Goal: Task Accomplishment & Management: Use online tool/utility

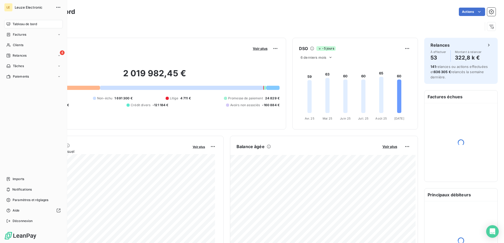
click at [13, 58] on span "Relances" at bounding box center [20, 55] width 14 height 5
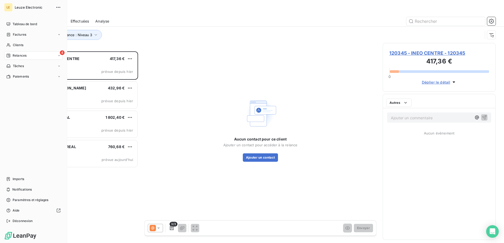
click at [4, 57] on div "4 Relances" at bounding box center [33, 55] width 59 height 8
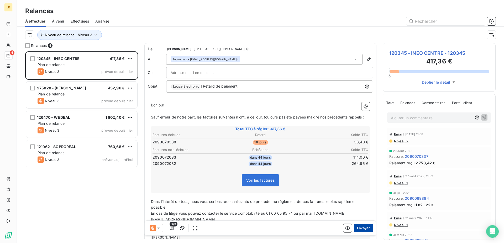
click at [358, 231] on button "Envoyer" at bounding box center [363, 228] width 19 height 8
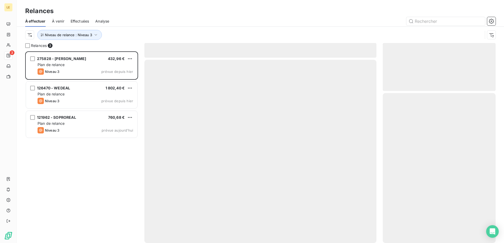
click at [358, 230] on div at bounding box center [260, 152] width 232 height 184
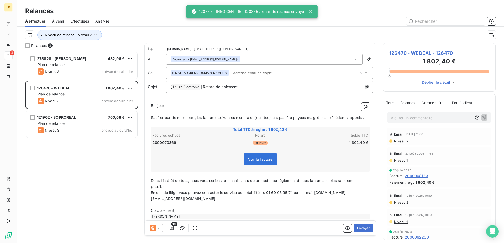
click at [358, 230] on button "Envoyer" at bounding box center [363, 228] width 19 height 8
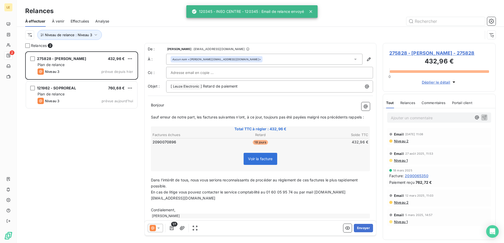
click at [358, 230] on button "Envoyer" at bounding box center [363, 228] width 19 height 8
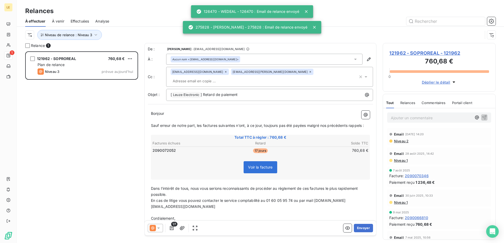
click at [358, 230] on button "Envoyer" at bounding box center [363, 228] width 19 height 8
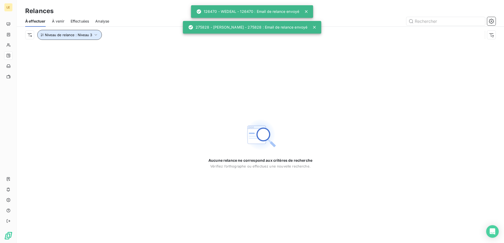
click at [83, 32] on button "Niveau de relance : Niveau 3" at bounding box center [69, 35] width 65 height 10
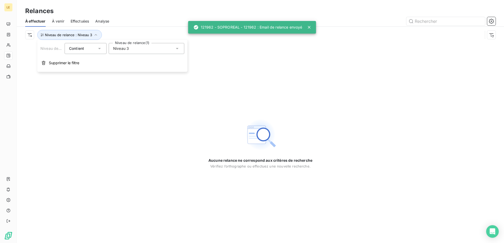
click at [123, 54] on div "Niveau 3" at bounding box center [147, 48] width 76 height 11
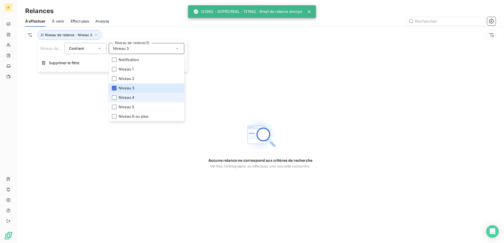
click at [114, 101] on li "Niveau 4" at bounding box center [147, 97] width 76 height 9
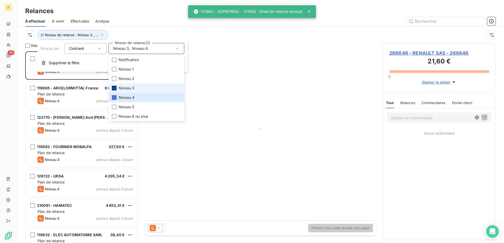
scroll to position [187, 108]
click at [113, 88] on icon at bounding box center [114, 88] width 3 height 3
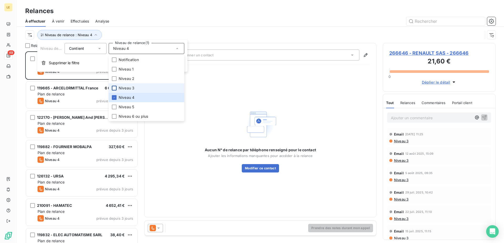
click at [152, 227] on icon at bounding box center [153, 228] width 3 height 3
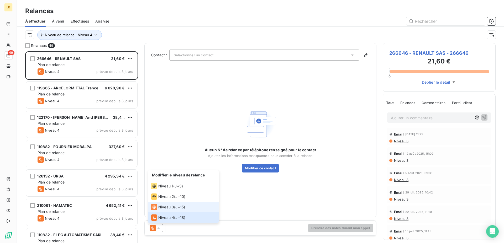
click at [165, 208] on span "Niveau 3" at bounding box center [166, 207] width 16 height 5
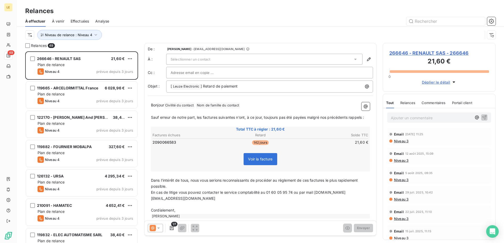
click at [256, 61] on div "Sélectionner un contact" at bounding box center [264, 59] width 196 height 11
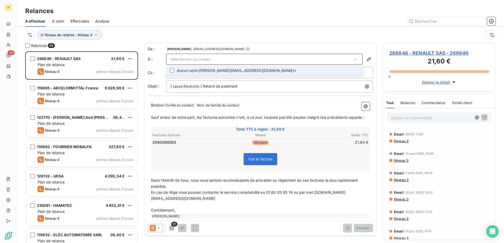
click at [235, 72] on span "Aucun nom <[PERSON_NAME][EMAIL_ADDRESS][DOMAIN_NAME]>" at bounding box center [268, 70] width 183 height 5
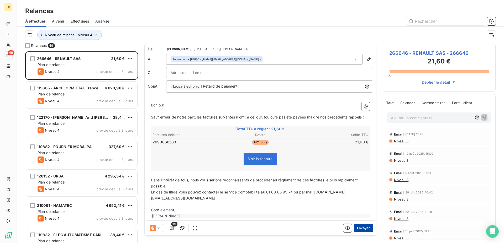
click at [357, 228] on button "Envoyer" at bounding box center [363, 228] width 19 height 8
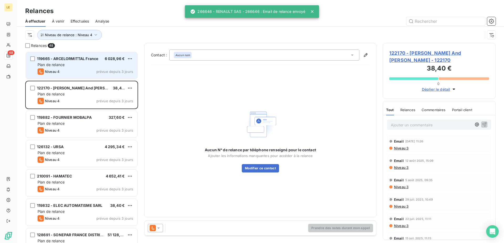
click at [117, 71] on span "prévue depuis 3 jours" at bounding box center [114, 72] width 37 height 4
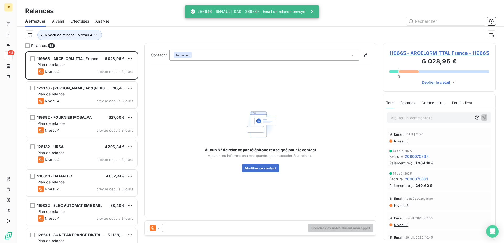
click at [156, 227] on icon at bounding box center [158, 228] width 5 height 5
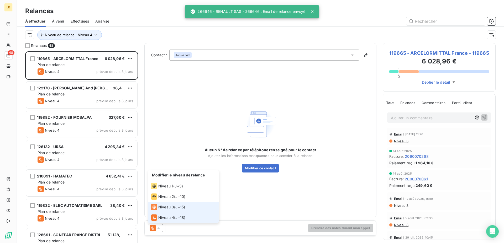
click at [161, 207] on span "Niveau 3" at bounding box center [166, 207] width 16 height 5
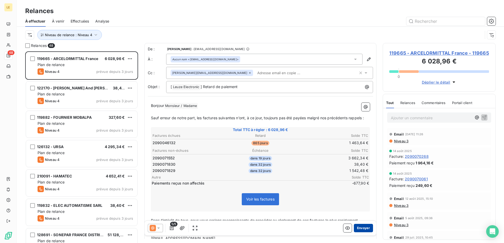
click at [367, 231] on button "Envoyer" at bounding box center [363, 228] width 19 height 8
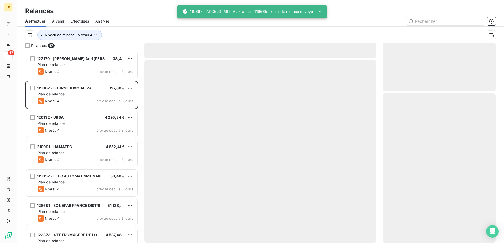
click at [155, 228] on div at bounding box center [260, 152] width 232 height 184
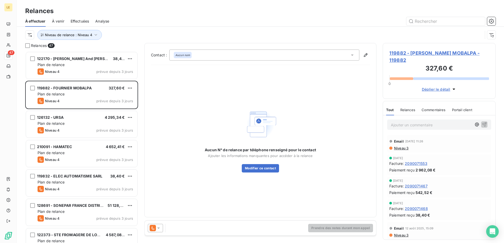
click at [154, 228] on icon at bounding box center [153, 228] width 6 height 6
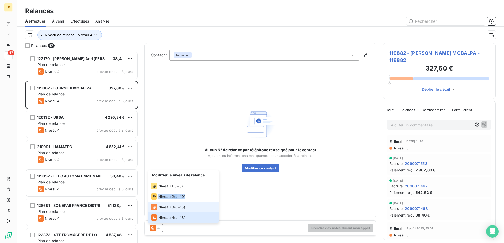
drag, startPoint x: 156, startPoint y: 196, endPoint x: 154, endPoint y: 209, distance: 12.5
click at [154, 209] on ul "Modifier le niveau de relance Niveau 1 ( J+3 ) Niveau 2 ( J+10 ) Niveau 3 ( J+1…" at bounding box center [183, 197] width 71 height 53
click at [154, 209] on icon at bounding box center [154, 207] width 3 height 3
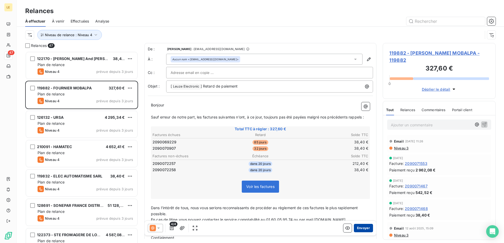
click at [359, 227] on button "Envoyer" at bounding box center [363, 228] width 19 height 8
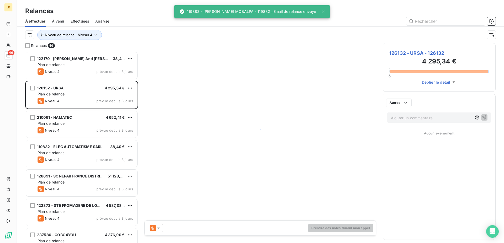
click at [154, 225] on div at bounding box center [155, 228] width 15 height 8
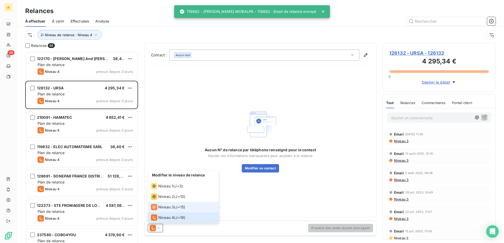
click at [164, 206] on span "Niveau 3" at bounding box center [166, 207] width 16 height 5
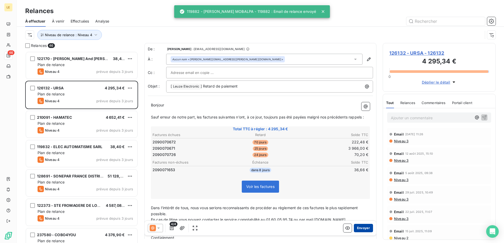
click at [354, 228] on button "Envoyer" at bounding box center [363, 228] width 19 height 8
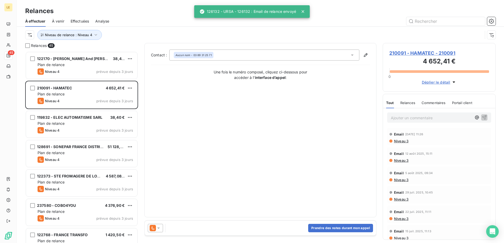
click at [156, 228] on icon at bounding box center [153, 228] width 6 height 6
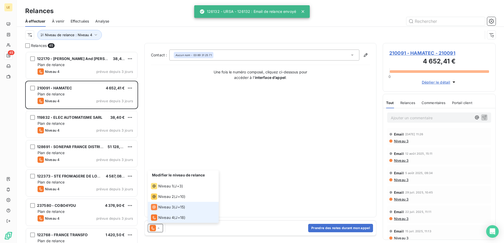
click at [162, 212] on li "Niveau 3 ( J+15 )" at bounding box center [183, 207] width 71 height 11
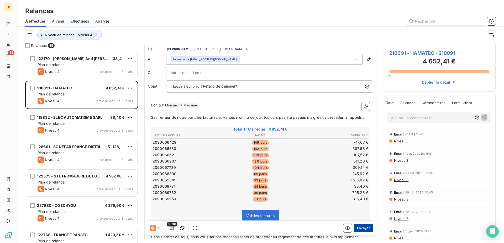
click at [359, 231] on button "Envoyer" at bounding box center [363, 228] width 19 height 8
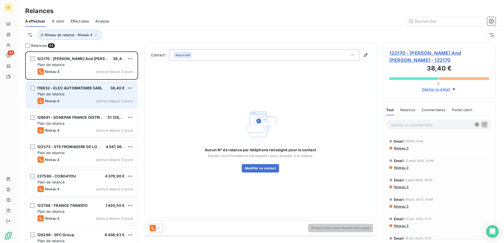
click at [116, 96] on div "Plan de relance" at bounding box center [86, 94] width 96 height 5
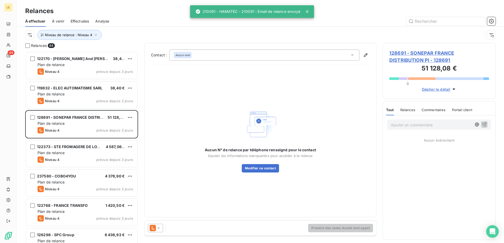
click at [162, 229] on div at bounding box center [155, 228] width 15 height 8
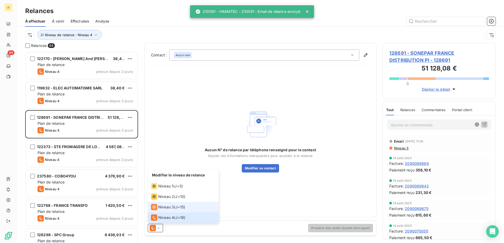
click at [166, 208] on span "Niveau 3" at bounding box center [166, 207] width 16 height 5
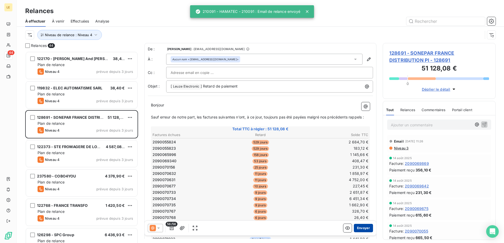
click at [367, 229] on button "Envoyer" at bounding box center [363, 228] width 19 height 8
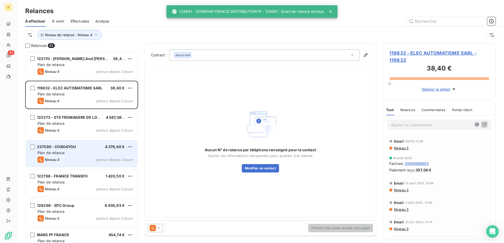
click at [106, 157] on div "Niveau 4 prévue depuis 3 jours" at bounding box center [86, 160] width 96 height 6
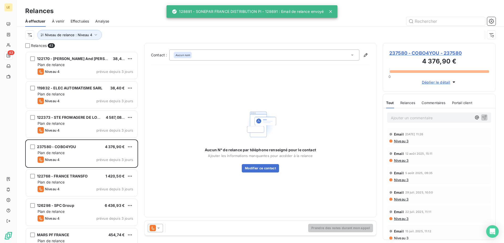
click at [156, 227] on icon at bounding box center [158, 228] width 5 height 5
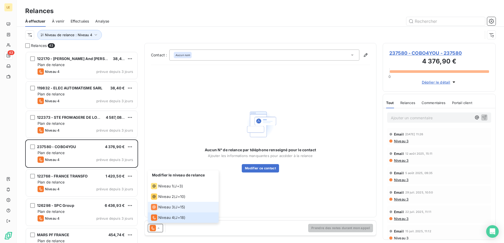
click at [166, 208] on span "Niveau 3" at bounding box center [166, 207] width 16 height 5
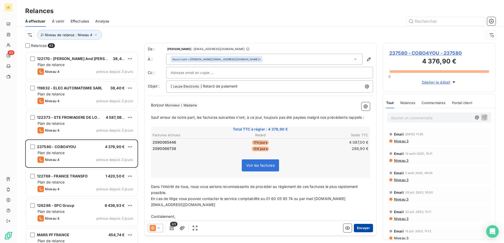
click at [354, 230] on button "Envoyer" at bounding box center [363, 228] width 19 height 8
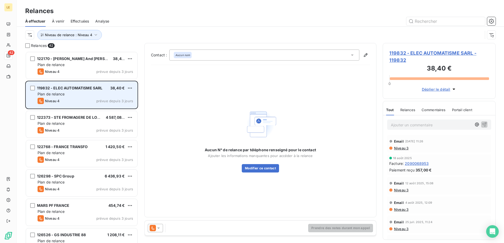
click at [74, 96] on div "Plan de relance" at bounding box center [86, 94] width 96 height 5
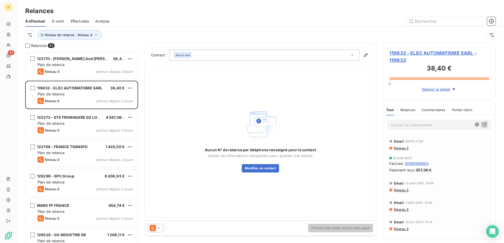
click at [152, 230] on icon at bounding box center [153, 228] width 6 height 6
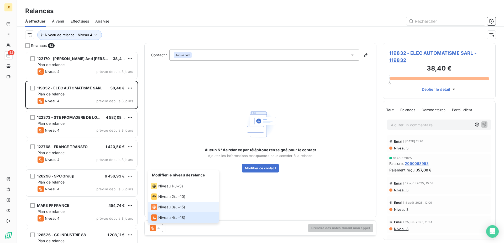
click at [161, 209] on span "Niveau 3" at bounding box center [166, 207] width 16 height 5
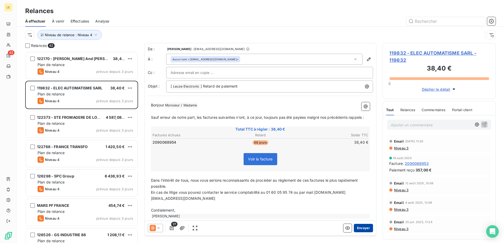
click at [361, 232] on button "Envoyer" at bounding box center [363, 228] width 19 height 8
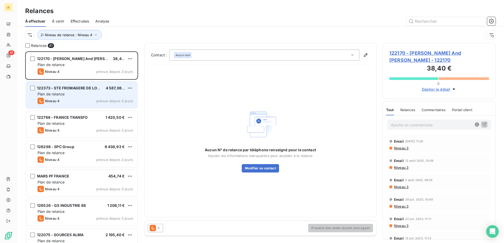
click at [81, 106] on div "122373 - STE FROMAGERE DE LONS 4 587,08 € Plan de relance Niveau 4 prévue depui…" at bounding box center [81, 95] width 111 height 27
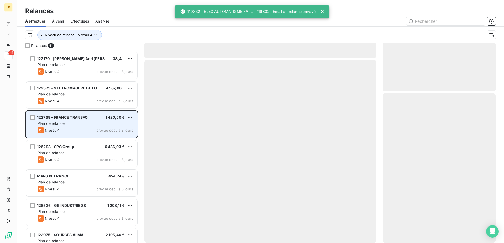
click at [105, 134] on div "122768 - FRANCE TRANSFO 1 420,50 € Plan de relance Niveau 4 prévue depuis 3 jou…" at bounding box center [81, 124] width 111 height 27
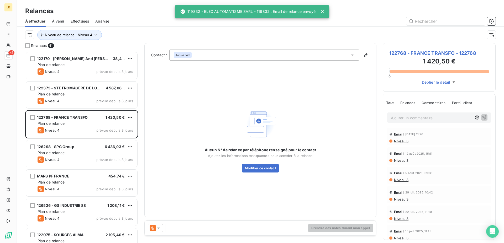
click at [150, 229] on icon at bounding box center [153, 228] width 6 height 6
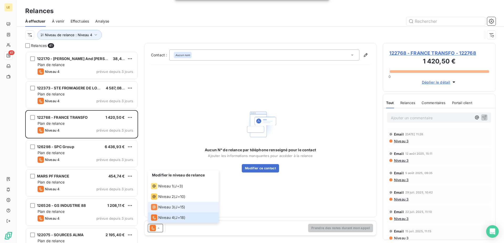
click at [165, 204] on li "Niveau 3 ( J+15 )" at bounding box center [183, 207] width 71 height 11
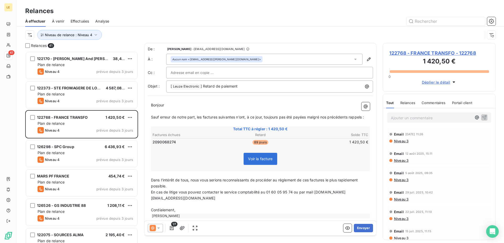
drag, startPoint x: 369, startPoint y: 233, endPoint x: 364, endPoint y: 233, distance: 5.5
click at [367, 233] on div "1/1 Envoyer" at bounding box center [261, 228] width 232 height 15
click at [364, 233] on div "1/1 Envoyer" at bounding box center [261, 228] width 232 height 15
click at [357, 227] on button "Envoyer" at bounding box center [363, 228] width 19 height 8
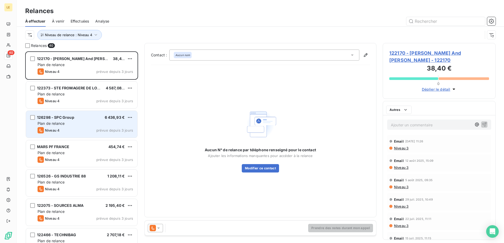
click at [87, 132] on div "Niveau 4 prévue depuis 3 jours" at bounding box center [86, 130] width 96 height 6
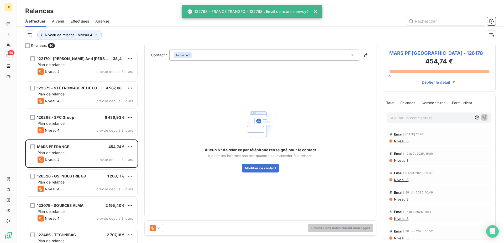
click at [155, 226] on icon at bounding box center [153, 228] width 6 height 6
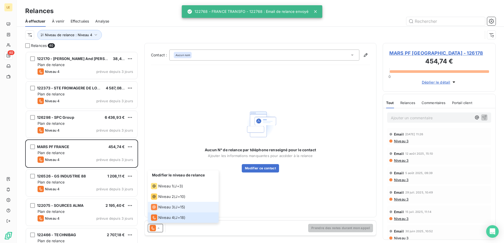
click at [161, 206] on span "Niveau 3" at bounding box center [166, 207] width 16 height 5
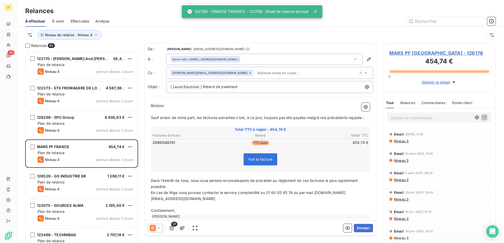
click at [349, 225] on div "Envoyer" at bounding box center [358, 228] width 30 height 8
click at [354, 227] on button "Envoyer" at bounding box center [363, 228] width 19 height 8
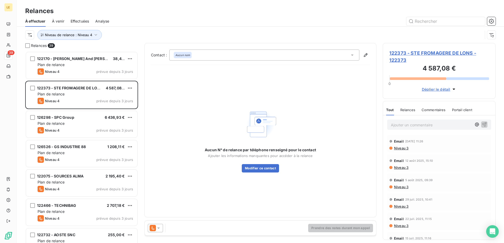
click at [152, 233] on div "Prendre des notes durant mon appel" at bounding box center [261, 228] width 232 height 15
click at [154, 232] on div at bounding box center [155, 228] width 15 height 8
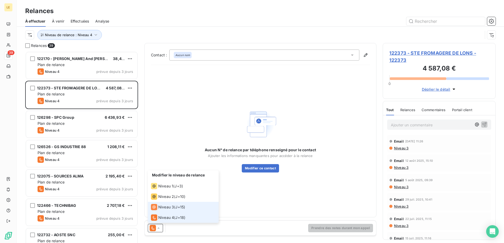
click at [160, 208] on span "Niveau 3" at bounding box center [166, 207] width 16 height 5
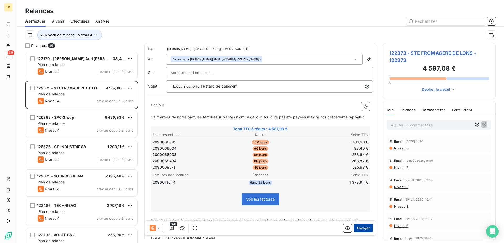
click at [359, 229] on button "Envoyer" at bounding box center [363, 228] width 19 height 8
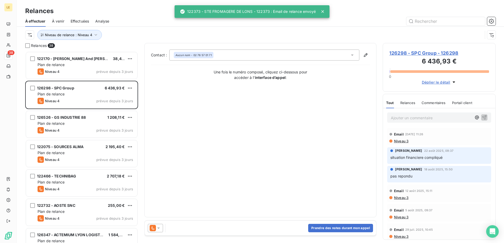
click at [154, 229] on icon at bounding box center [153, 228] width 6 height 6
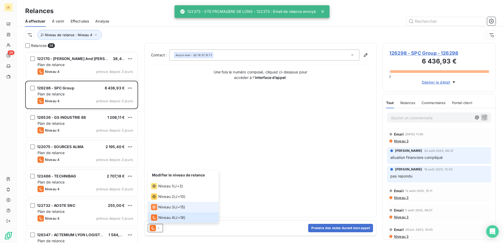
click at [163, 206] on span "Niveau 3" at bounding box center [166, 207] width 16 height 5
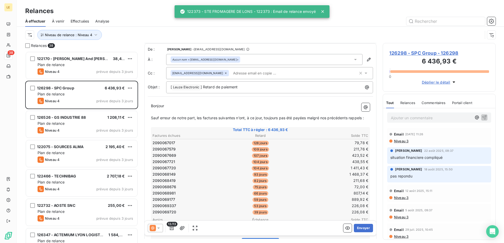
scroll to position [93, 0]
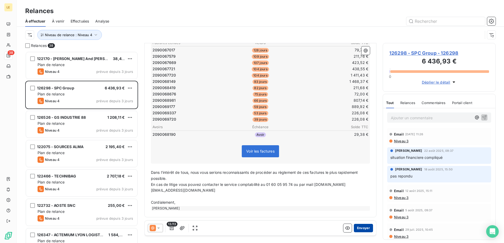
click at [363, 227] on button "Envoyer" at bounding box center [363, 228] width 19 height 8
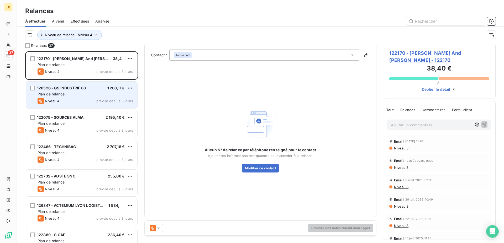
click at [79, 105] on div "126526 - GS INDUSTRIE 88 1 208,11 € Plan de relance Niveau 4 prévue depuis 3 jo…" at bounding box center [81, 95] width 111 height 27
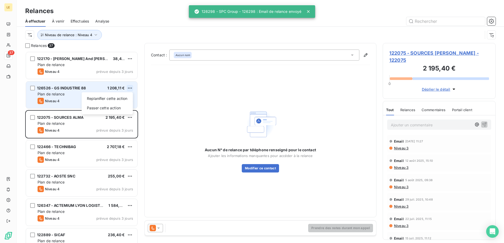
click at [128, 88] on html "LE 37 Relances À effectuer À venir Effectuées Analyse Niveau de relance : Nivea…" at bounding box center [252, 121] width 504 height 243
click at [114, 110] on div "Passer cette action" at bounding box center [107, 108] width 47 height 8
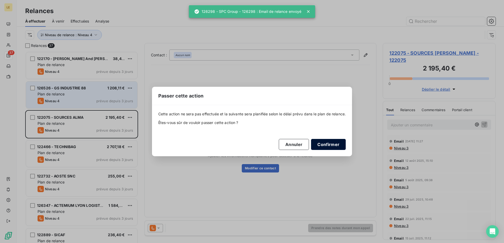
click at [320, 142] on button "Confirmer" at bounding box center [328, 144] width 35 height 11
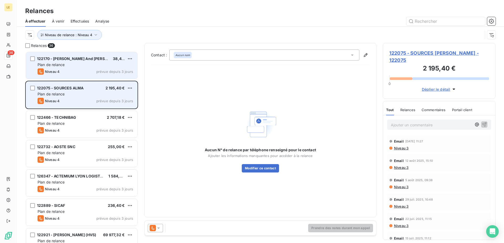
click at [113, 75] on div "122170 - [PERSON_NAME] And [PERSON_NAME] 38,40 € Plan de relance Niveau 4 prévu…" at bounding box center [81, 65] width 111 height 27
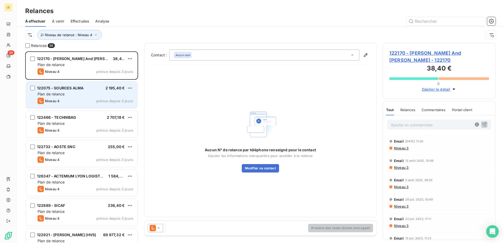
click at [155, 227] on icon at bounding box center [153, 228] width 6 height 6
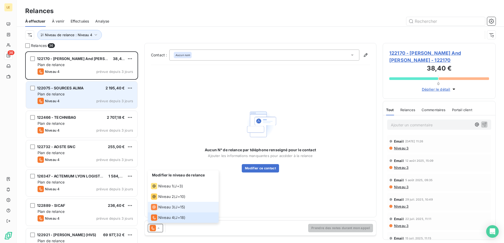
click at [156, 208] on icon at bounding box center [154, 207] width 6 height 6
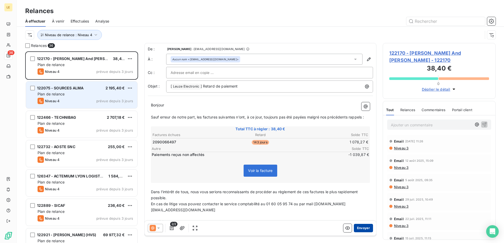
click at [355, 227] on button "Envoyer" at bounding box center [363, 228] width 19 height 8
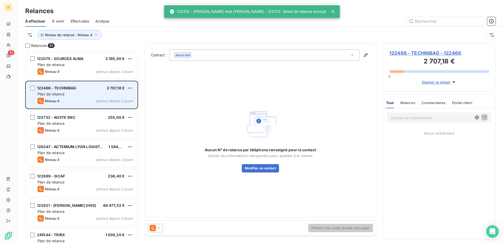
click at [101, 101] on span "prévue depuis 3 jours" at bounding box center [114, 101] width 37 height 4
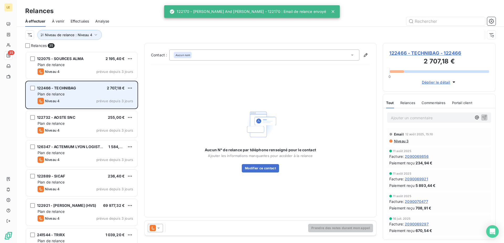
click at [131, 85] on div "122466 - TECHNIBAG 2 707,18 € Plan de relance Niveau 4 prévue depuis 3 jours" at bounding box center [81, 95] width 111 height 27
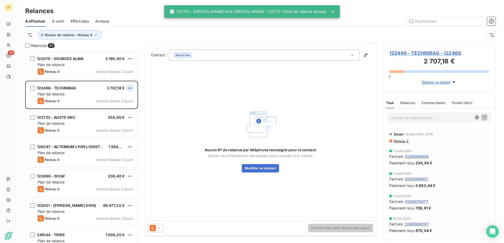
click at [128, 88] on html "LE 35 Relances À effectuer À venir Effectuées Analyse Niveau de relance : Nivea…" at bounding box center [252, 121] width 504 height 243
click at [118, 108] on div "Passer cette action" at bounding box center [107, 108] width 47 height 8
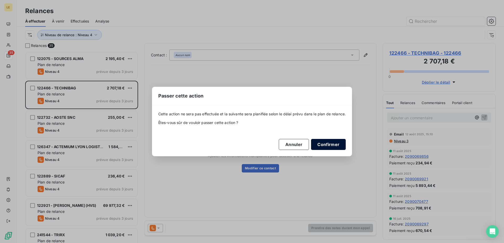
click at [333, 148] on button "Confirmer" at bounding box center [328, 144] width 35 height 11
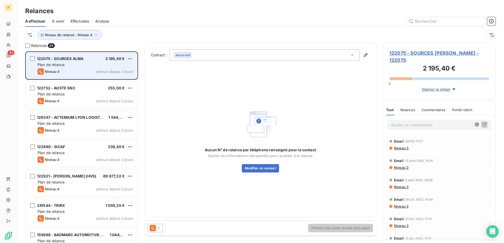
click at [112, 65] on div "Plan de relance" at bounding box center [86, 64] width 96 height 5
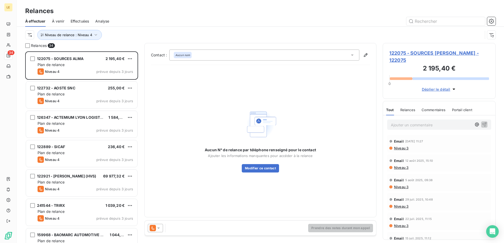
click at [155, 227] on icon at bounding box center [153, 228] width 6 height 6
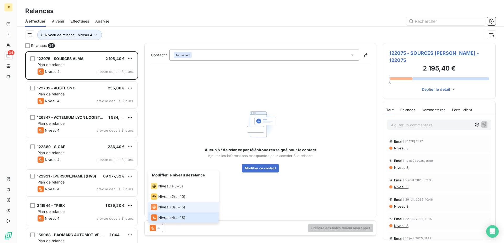
click at [154, 205] on icon at bounding box center [154, 207] width 6 height 6
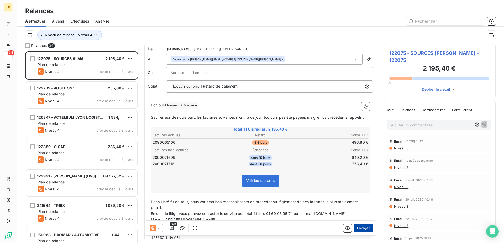
click at [357, 227] on button "Envoyer" at bounding box center [363, 228] width 19 height 8
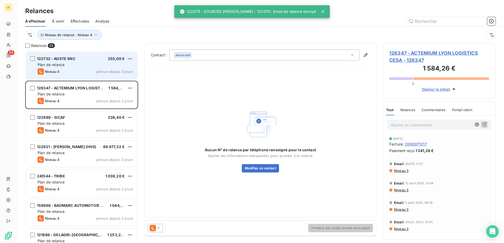
click at [101, 75] on div "122732 - AOSTE SNC 255,00 € Plan de relance Niveau 4 prévue depuis 3 jours" at bounding box center [81, 65] width 111 height 27
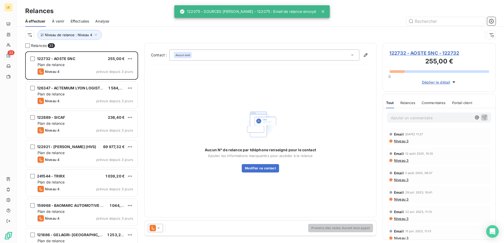
click at [154, 228] on icon at bounding box center [153, 228] width 6 height 6
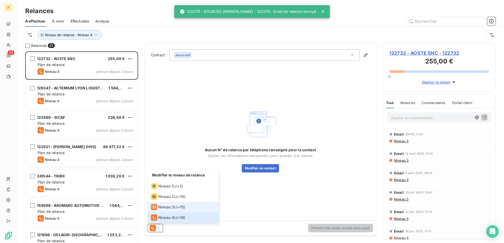
click at [162, 212] on li "Niveau 3 ( J+15 )" at bounding box center [183, 207] width 71 height 11
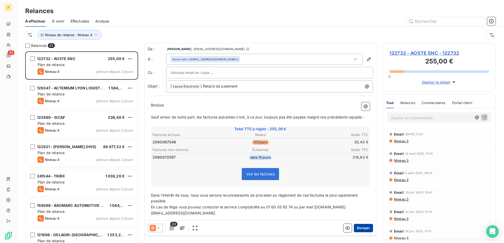
click at [359, 227] on button "Envoyer" at bounding box center [363, 228] width 19 height 8
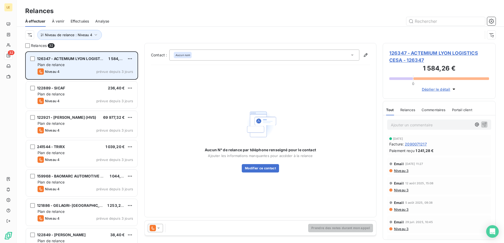
click at [91, 57] on div "126347 - ACTEMIUM LYON LOGISTICS CESA 1 584,26 € Plan de relance Niveau 4 prévu…" at bounding box center [81, 65] width 111 height 27
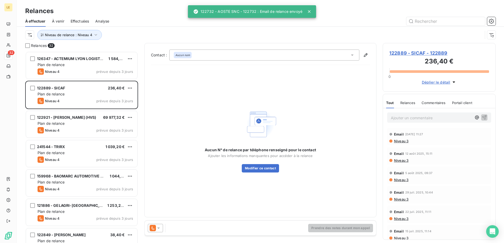
click at [158, 227] on icon at bounding box center [158, 228] width 5 height 5
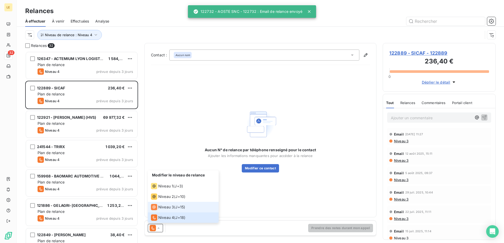
click at [166, 212] on li "Niveau 3 ( J+15 )" at bounding box center [183, 207] width 71 height 11
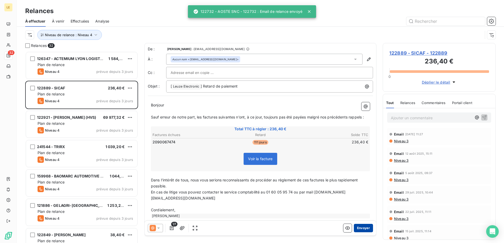
click at [361, 232] on button "Envoyer" at bounding box center [363, 228] width 19 height 8
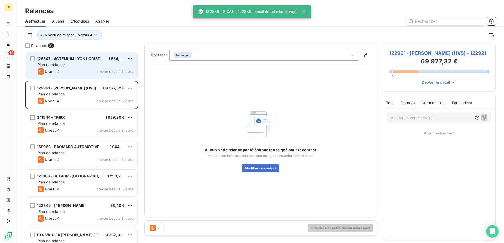
click at [103, 56] on div "126347 - ACTEMIUM LYON LOGISTICS CESA 1 584,26 € Plan de relance Niveau 4 prévu…" at bounding box center [81, 65] width 111 height 27
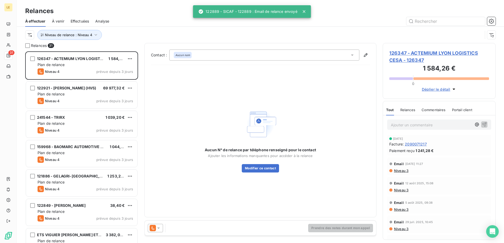
click at [158, 224] on div at bounding box center [155, 228] width 15 height 8
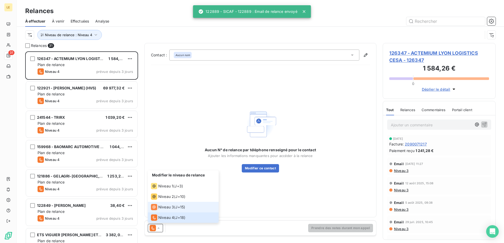
drag, startPoint x: 158, startPoint y: 223, endPoint x: 158, endPoint y: 211, distance: 12.6
click at [158, 221] on div "Modifier le niveau de relance Niveau 1 ( J+3 ) Niveau 2 ( J+10 ) Niveau 3 ( J+1…" at bounding box center [261, 228] width 232 height 15
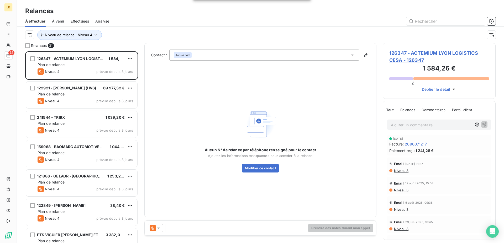
click at [158, 211] on div "Aucun N° de relance par téléphone renseigné pour le contact Ajouter les informa…" at bounding box center [260, 140] width 219 height 142
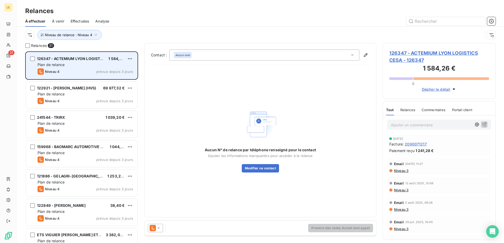
click at [97, 74] on div "Niveau 4 prévue depuis 3 jours" at bounding box center [86, 72] width 96 height 6
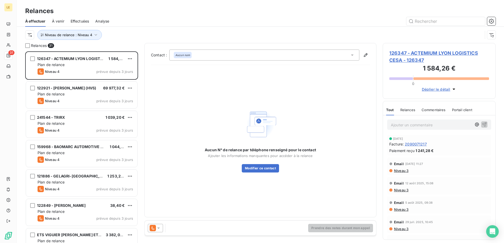
click at [155, 229] on icon at bounding box center [153, 228] width 6 height 6
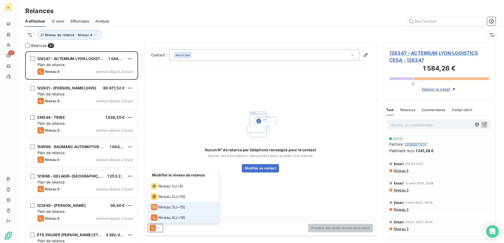
click at [165, 206] on span "Niveau 3" at bounding box center [166, 207] width 16 height 5
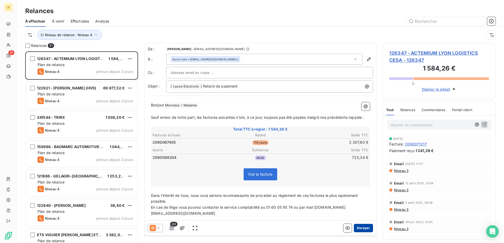
click at [362, 230] on button "Envoyer" at bounding box center [363, 228] width 19 height 8
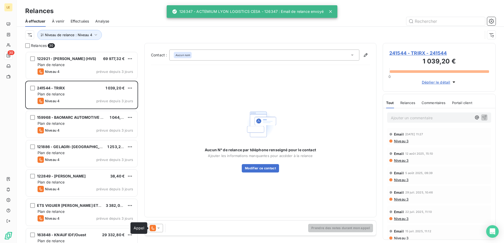
click at [155, 228] on icon at bounding box center [153, 228] width 6 height 6
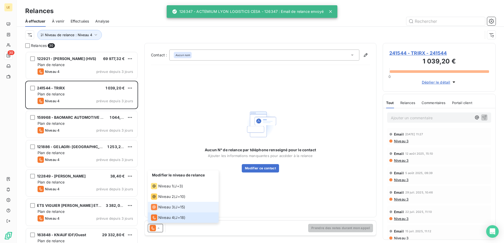
click at [160, 208] on span "Niveau 3" at bounding box center [166, 207] width 16 height 5
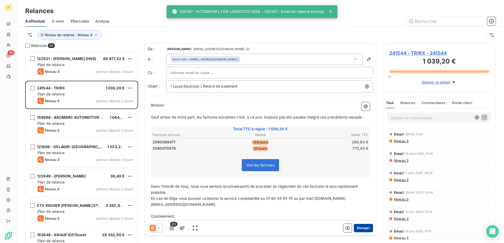
click at [364, 230] on button "Envoyer" at bounding box center [363, 228] width 19 height 8
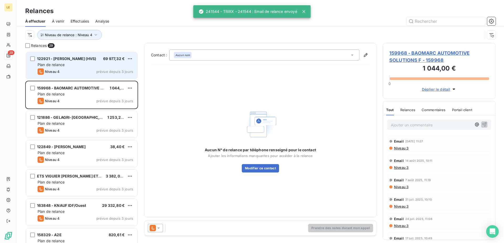
click at [109, 64] on div "Plan de relance" at bounding box center [86, 64] width 96 height 5
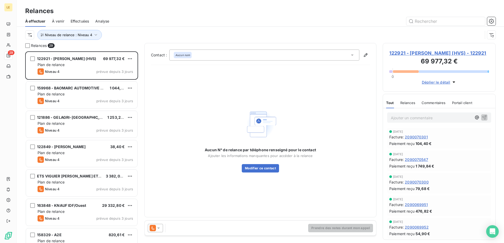
click at [153, 228] on icon at bounding box center [153, 228] width 6 height 6
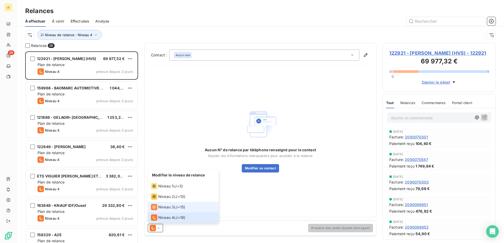
drag, startPoint x: 153, startPoint y: 225, endPoint x: 159, endPoint y: 208, distance: 17.7
click at [159, 208] on ul "Modifier le niveau de relance Niveau 1 ( J+3 ) Niveau 2 ( J+10 ) Niveau 3 ( J+1…" at bounding box center [183, 197] width 71 height 53
click at [159, 208] on span "Niveau 3" at bounding box center [166, 207] width 16 height 5
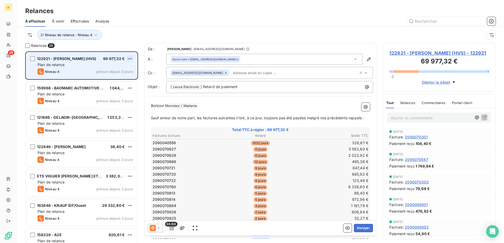
click at [131, 58] on html "LE 29 Relances À effectuer À venir Effectuées Analyse Niveau de relance : Nivea…" at bounding box center [252, 121] width 504 height 243
click at [123, 82] on div "Passer cette action" at bounding box center [107, 79] width 47 height 8
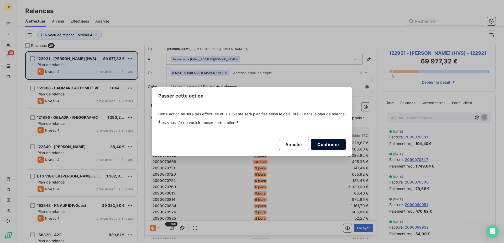
click at [331, 142] on button "Confirmer" at bounding box center [328, 144] width 35 height 11
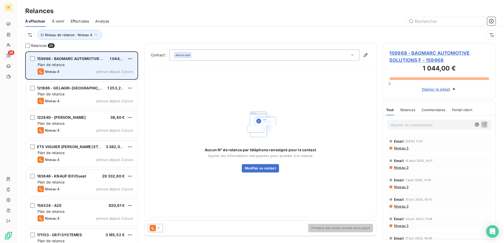
click at [111, 74] on div "Niveau 4 prévue depuis 3 jours" at bounding box center [86, 72] width 96 height 6
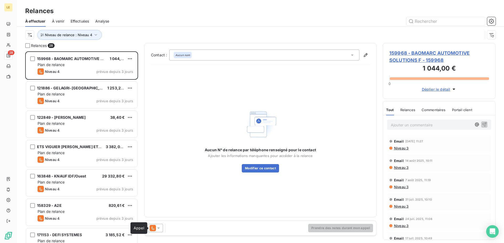
click at [152, 230] on icon at bounding box center [153, 228] width 6 height 6
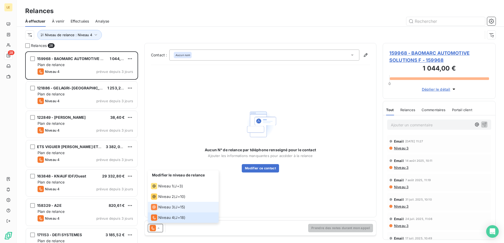
click at [162, 208] on span "Niveau 3" at bounding box center [166, 207] width 16 height 5
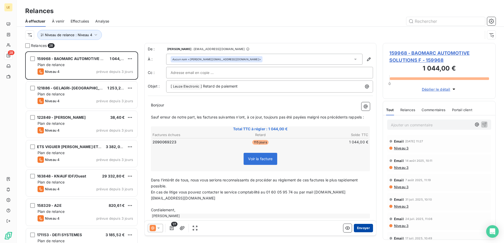
click at [362, 228] on button "Envoyer" at bounding box center [363, 228] width 19 height 8
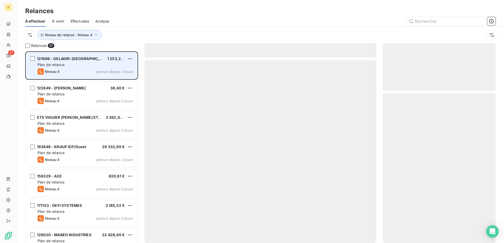
click at [90, 67] on div "121886 - GELAGRI-[GEOGRAPHIC_DATA] 1 253,28 € Plan de relance Niveau 4 prévue d…" at bounding box center [81, 65] width 111 height 27
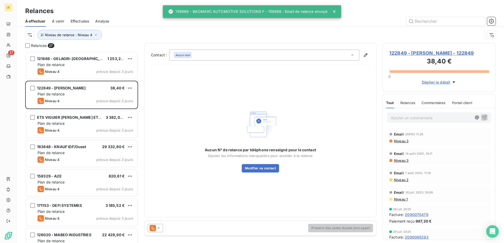
click at [152, 232] on div at bounding box center [155, 228] width 15 height 8
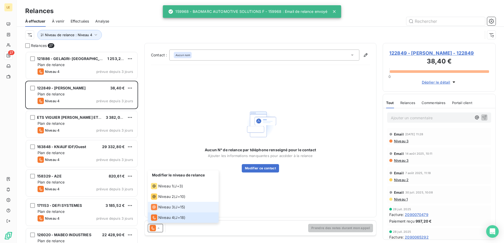
click at [159, 210] on div "Niveau 3" at bounding box center [162, 207] width 23 height 6
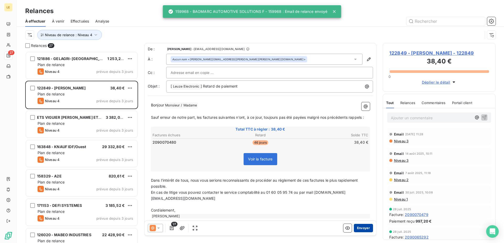
click at [358, 228] on button "Envoyer" at bounding box center [363, 228] width 19 height 8
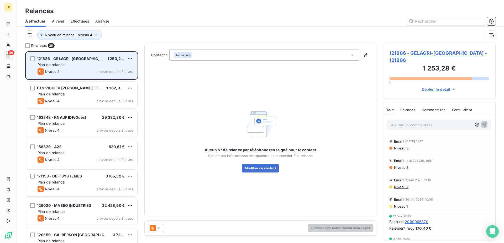
click at [115, 71] on span "prévue depuis 3 jours" at bounding box center [114, 72] width 37 height 4
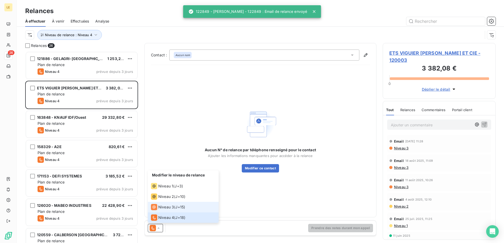
click at [165, 205] on span "Niveau 3" at bounding box center [166, 207] width 16 height 5
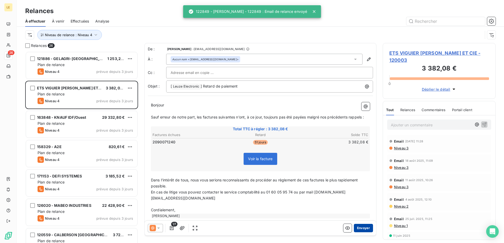
click at [354, 227] on button "Envoyer" at bounding box center [363, 228] width 19 height 8
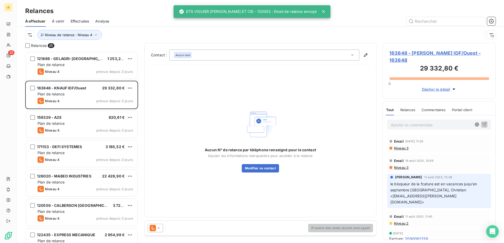
click at [158, 232] on div at bounding box center [155, 228] width 15 height 8
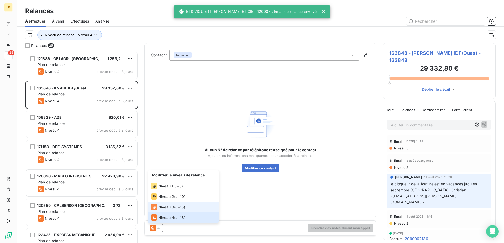
click at [164, 205] on div "Niveau 3" at bounding box center [162, 207] width 23 height 6
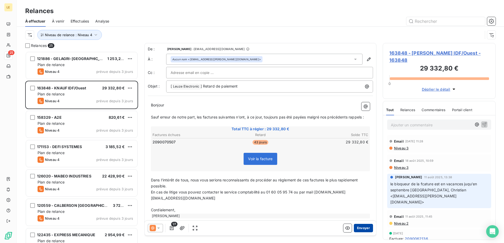
click at [359, 226] on button "Envoyer" at bounding box center [363, 228] width 19 height 8
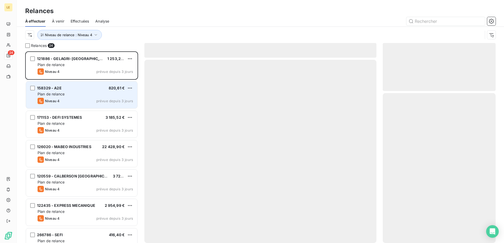
click at [105, 112] on div "171153 - DEFI SYSTEMES 3 185,52 € Plan de relance Niveau 4 prévue depuis 3 jours" at bounding box center [81, 124] width 111 height 27
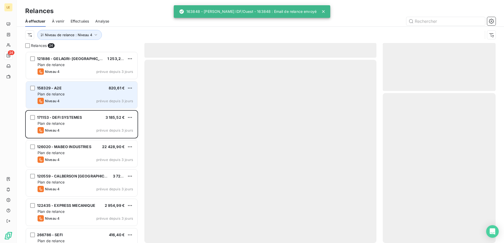
click at [105, 94] on div "Plan de relance" at bounding box center [86, 94] width 96 height 5
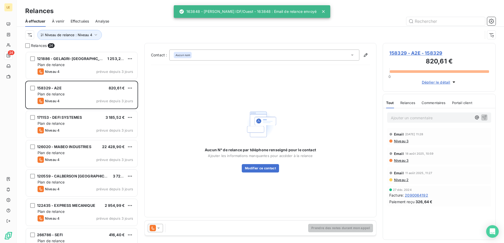
drag, startPoint x: 200, startPoint y: 46, endPoint x: 204, endPoint y: 55, distance: 9.7
click at [200, 47] on div "Contact : Aucun nom Aucun N° de relance par téléphone renseigné pour le contact…" at bounding box center [260, 130] width 232 height 175
click at [204, 56] on div "Aucun nom" at bounding box center [264, 55] width 190 height 11
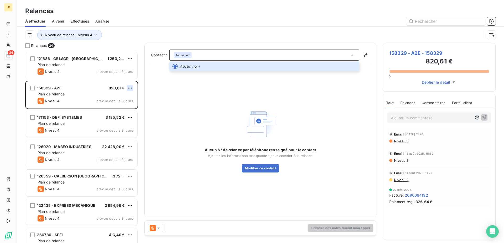
click at [129, 87] on html "LE 24 Relances À effectuer À venir Effectuées Analyse Niveau de relance : Nivea…" at bounding box center [252, 121] width 504 height 243
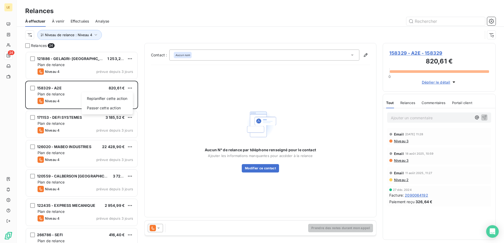
scroll to position [187, 108]
click at [116, 110] on div "Passer cette action" at bounding box center [107, 108] width 47 height 8
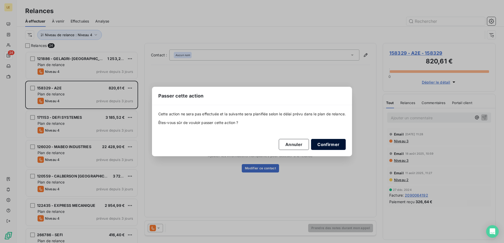
click at [325, 147] on button "Confirmer" at bounding box center [328, 144] width 35 height 11
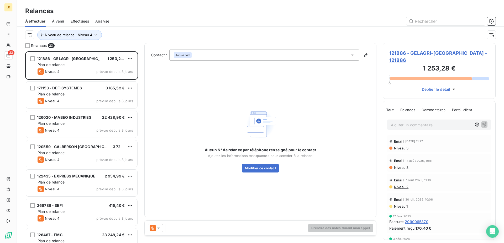
click at [154, 228] on icon at bounding box center [153, 228] width 6 height 6
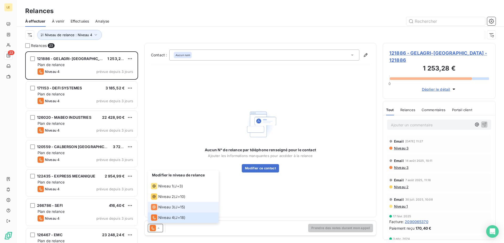
click at [159, 210] on span "Niveau 3" at bounding box center [166, 207] width 16 height 5
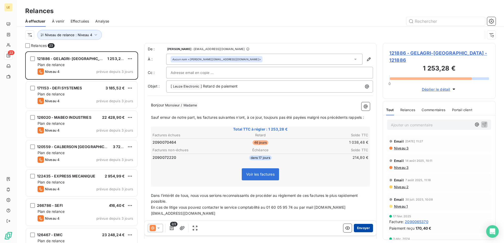
click at [360, 229] on button "Envoyer" at bounding box center [363, 228] width 19 height 8
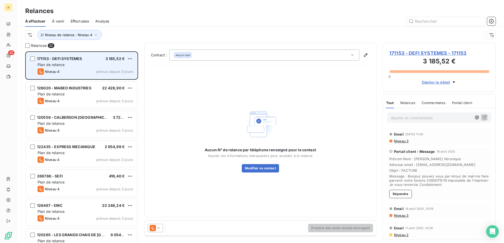
click at [99, 64] on div "Plan de relance" at bounding box center [86, 64] width 96 height 5
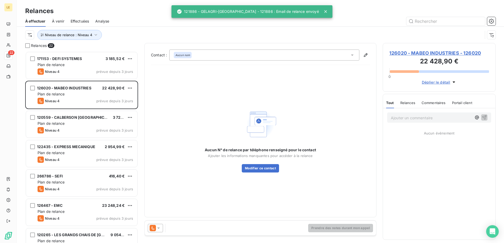
click at [157, 228] on icon at bounding box center [158, 228] width 5 height 5
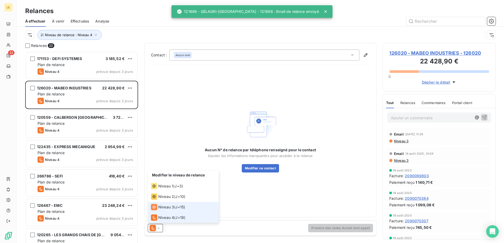
click at [159, 212] on li "Niveau 3 ( J+15 )" at bounding box center [183, 207] width 71 height 11
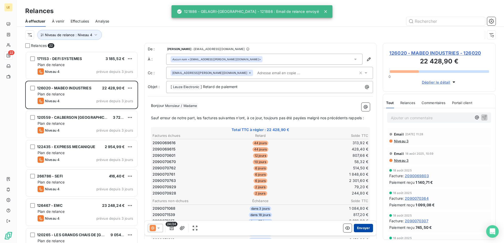
click at [360, 225] on button "Envoyer" at bounding box center [363, 228] width 19 height 8
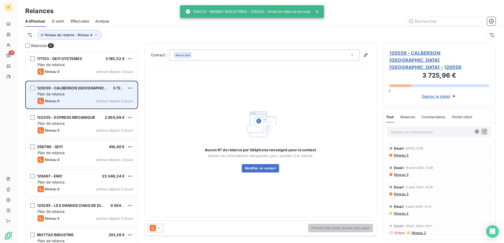
click at [91, 94] on div "Plan de relance" at bounding box center [86, 94] width 96 height 5
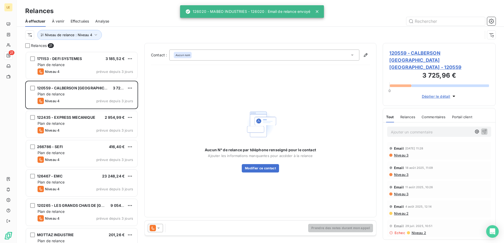
drag, startPoint x: 155, startPoint y: 231, endPoint x: 155, endPoint y: 226, distance: 5.0
click at [155, 231] on icon at bounding box center [153, 228] width 6 height 6
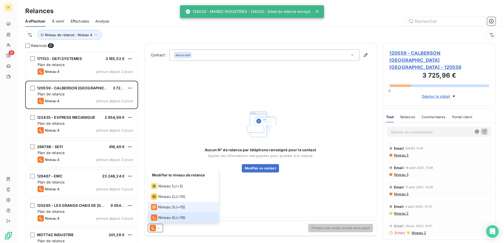
click at [158, 211] on li "Niveau 3 ( J+15 )" at bounding box center [183, 207] width 71 height 11
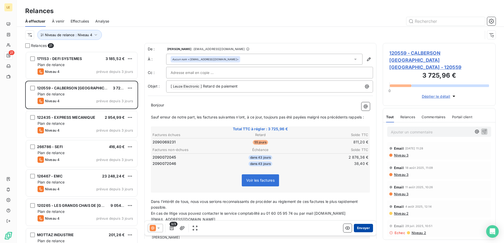
click at [363, 230] on button "Envoyer" at bounding box center [363, 228] width 19 height 8
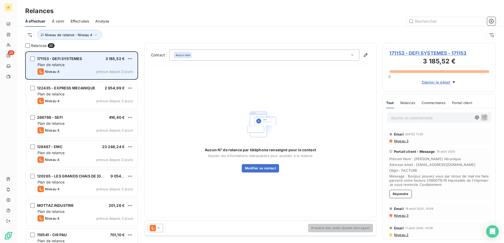
click at [88, 66] on div "Plan de relance" at bounding box center [86, 64] width 96 height 5
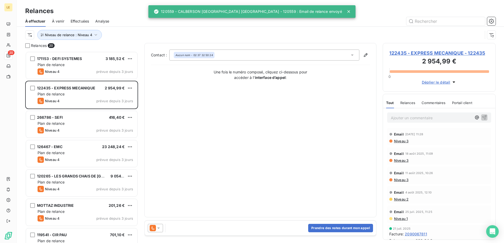
click at [154, 230] on icon at bounding box center [153, 228] width 6 height 6
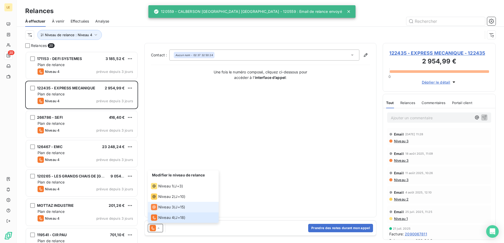
click at [163, 206] on span "Niveau 3" at bounding box center [166, 207] width 16 height 5
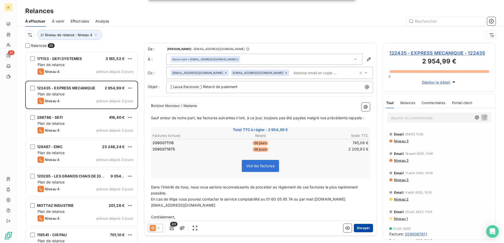
click at [357, 231] on button "Envoyer" at bounding box center [363, 228] width 19 height 8
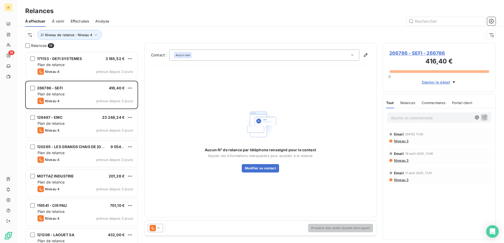
click at [153, 231] on icon at bounding box center [153, 228] width 6 height 6
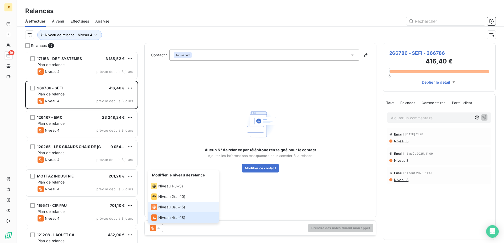
drag, startPoint x: 163, startPoint y: 207, endPoint x: 165, endPoint y: 209, distance: 2.8
click at [165, 209] on span "Niveau 3" at bounding box center [166, 207] width 16 height 5
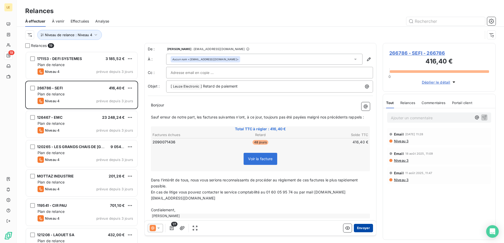
click at [356, 231] on button "Envoyer" at bounding box center [363, 228] width 19 height 8
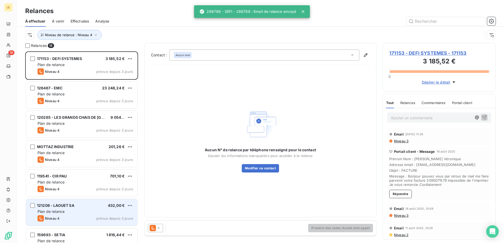
click at [83, 205] on div "121208 - LAOUET SA 432,00 €" at bounding box center [86, 206] width 96 height 5
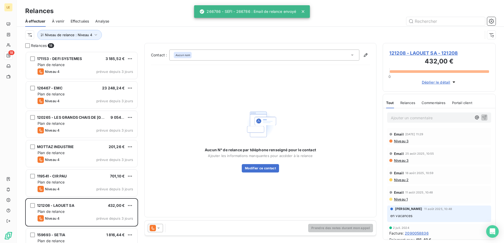
click at [160, 230] on icon at bounding box center [158, 228] width 5 height 5
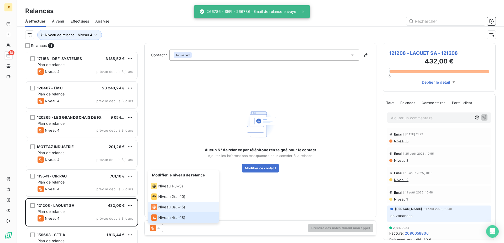
click at [160, 210] on span "Niveau 3" at bounding box center [166, 207] width 16 height 5
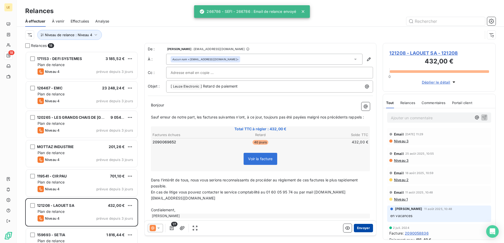
click at [357, 230] on button "Envoyer" at bounding box center [363, 228] width 19 height 8
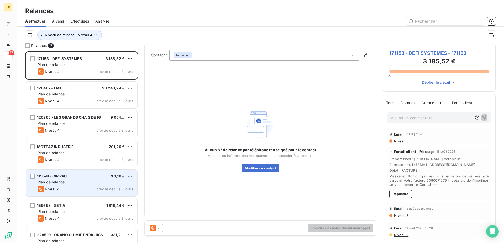
click at [102, 182] on div "Plan de relance" at bounding box center [86, 182] width 96 height 5
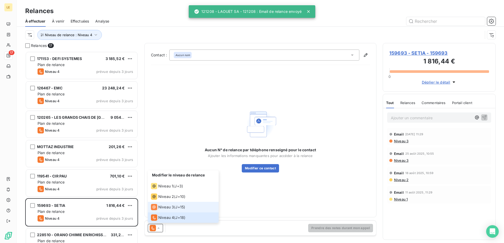
click at [162, 211] on li "Niveau 3 ( J+15 )" at bounding box center [183, 207] width 71 height 11
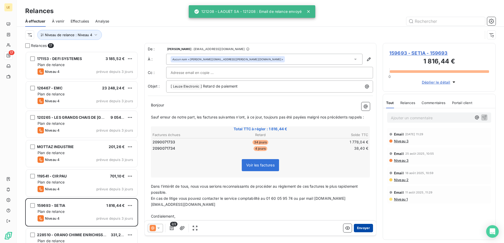
click at [366, 229] on button "Envoyer" at bounding box center [363, 228] width 19 height 8
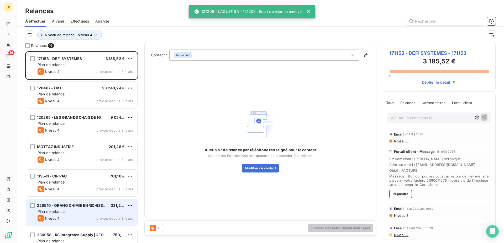
click at [88, 205] on span "228510 - ORANO CHIMIE ENRICHISSEMENT" at bounding box center [77, 206] width 80 height 4
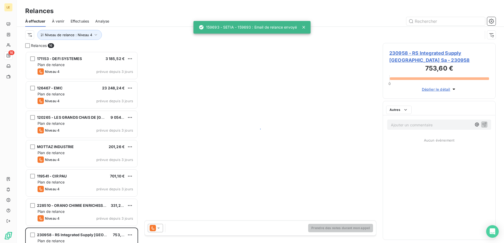
click at [156, 228] on icon at bounding box center [153, 228] width 6 height 6
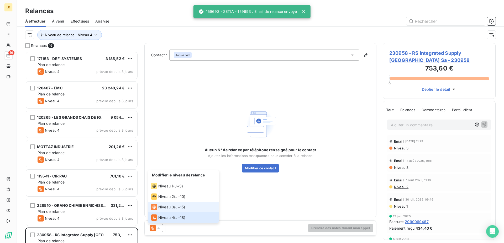
click at [160, 208] on span "Niveau 3" at bounding box center [166, 207] width 16 height 5
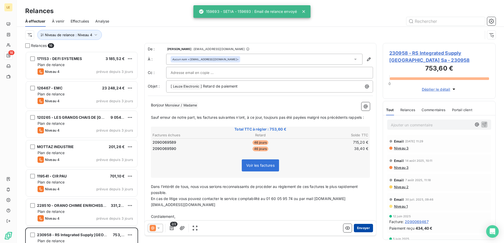
click at [361, 231] on button "Envoyer" at bounding box center [363, 228] width 19 height 8
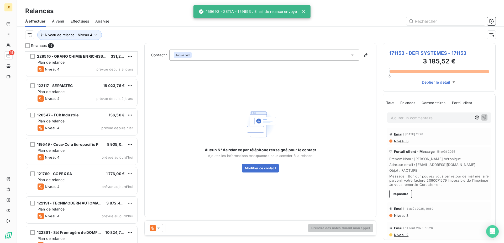
scroll to position [188, 0]
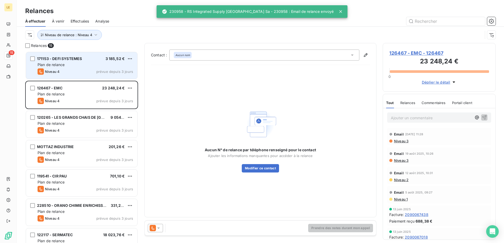
click at [62, 70] on div "Niveau 4 prévue depuis 3 jours" at bounding box center [86, 72] width 96 height 6
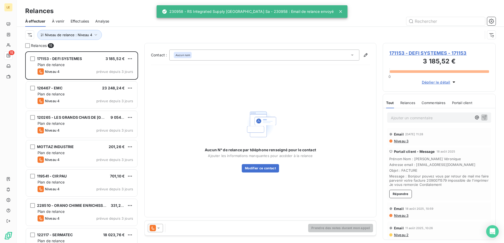
click at [159, 228] on icon at bounding box center [158, 228] width 5 height 5
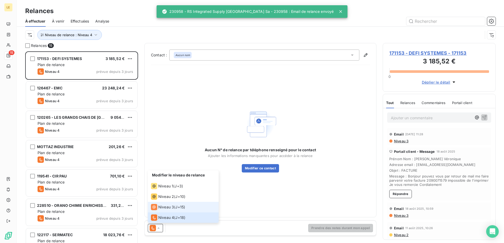
click at [163, 207] on span "Niveau 3" at bounding box center [166, 207] width 16 height 5
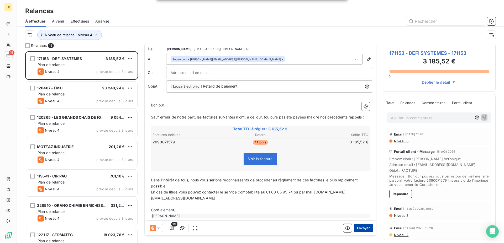
click at [356, 229] on button "Envoyer" at bounding box center [363, 228] width 19 height 8
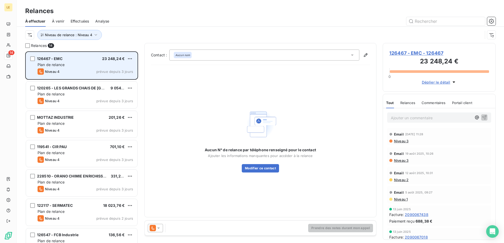
click at [85, 67] on div "Plan de relance" at bounding box center [86, 64] width 96 height 5
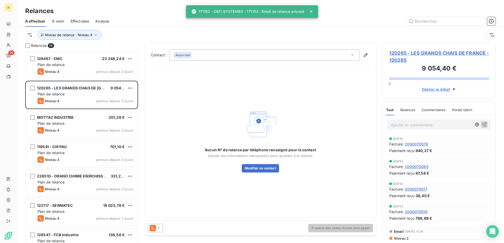
click at [152, 227] on icon at bounding box center [153, 228] width 6 height 6
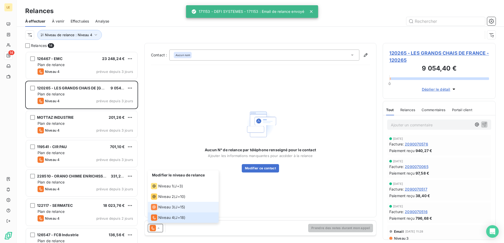
click at [156, 210] on icon at bounding box center [154, 207] width 6 height 6
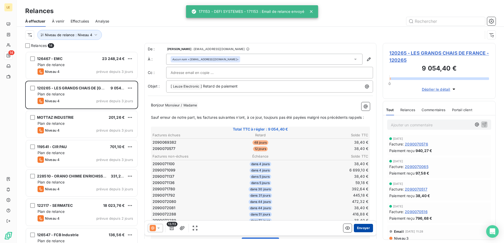
click at [354, 226] on button "Envoyer" at bounding box center [363, 228] width 19 height 8
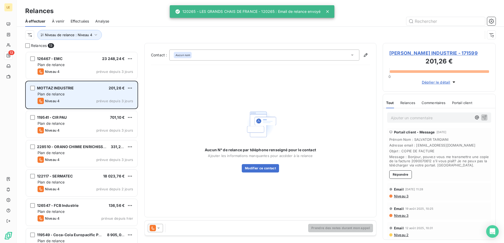
click at [86, 89] on div "[PERSON_NAME] INDUSTRIE 201,26 €" at bounding box center [86, 88] width 96 height 5
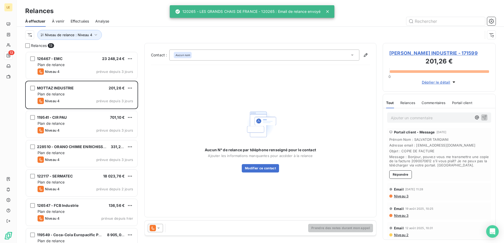
click at [150, 226] on div at bounding box center [155, 228] width 15 height 8
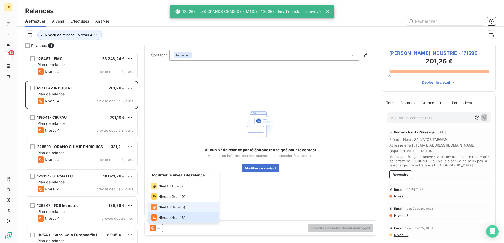
click at [156, 211] on li "Niveau 3 ( J+15 )" at bounding box center [183, 207] width 71 height 11
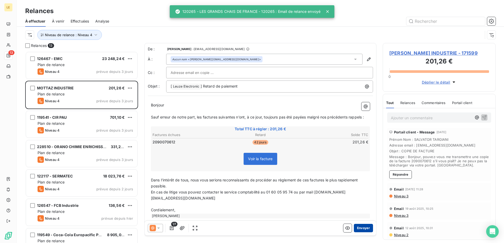
click at [357, 231] on button "Envoyer" at bounding box center [363, 228] width 19 height 8
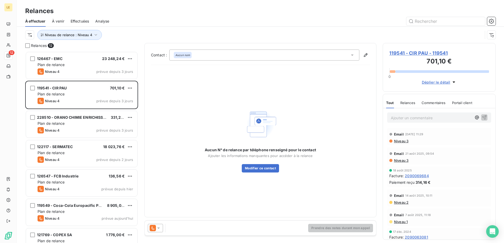
click at [152, 225] on div at bounding box center [155, 228] width 15 height 8
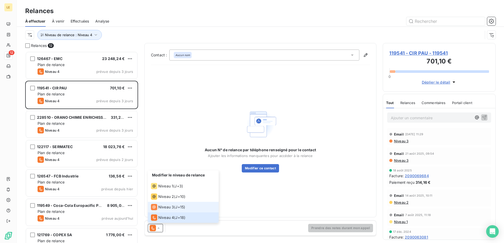
click at [160, 210] on div "Niveau 3" at bounding box center [162, 207] width 23 height 6
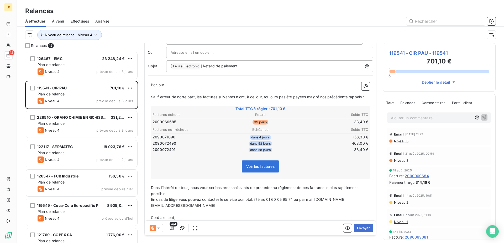
scroll to position [27, 0]
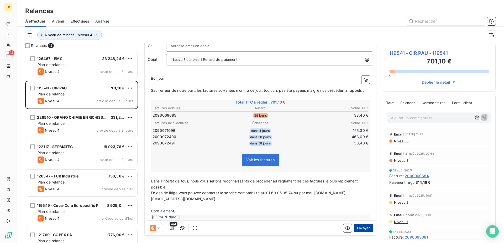
click at [356, 229] on button "Envoyer" at bounding box center [363, 228] width 19 height 8
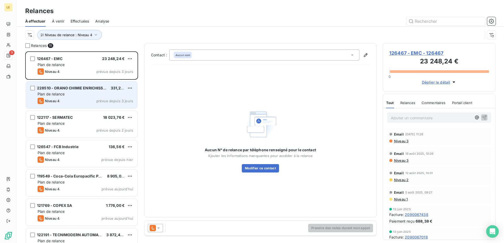
click at [94, 86] on div "228510 - ORANO CHIMIE ENRICHISSEMENT" at bounding box center [72, 88] width 70 height 5
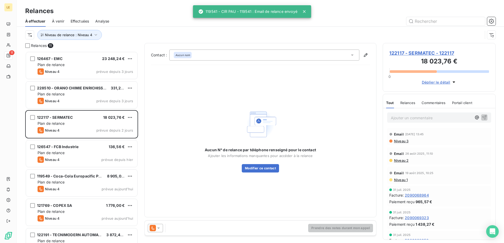
click at [156, 230] on icon at bounding box center [158, 228] width 5 height 5
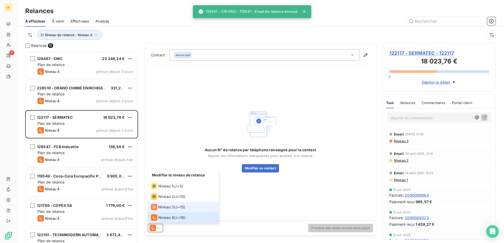
click at [166, 207] on span "Niveau 3" at bounding box center [166, 207] width 16 height 5
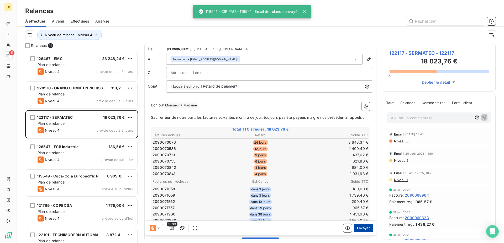
click at [361, 227] on button "Envoyer" at bounding box center [363, 228] width 19 height 8
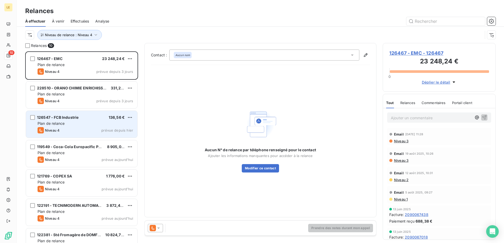
click at [96, 124] on div "Plan de relance" at bounding box center [86, 123] width 96 height 5
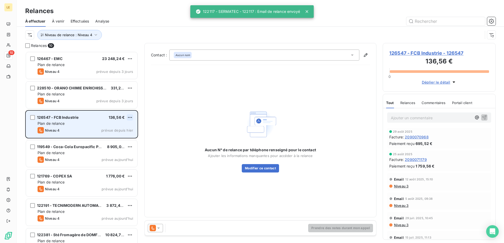
click at [131, 118] on html "LE 10 Relances À effectuer À venir Effectuées Analyse Niveau de relance : Nivea…" at bounding box center [252, 121] width 504 height 243
click at [119, 128] on div "Replanifier cette action" at bounding box center [107, 128] width 47 height 8
select select "8"
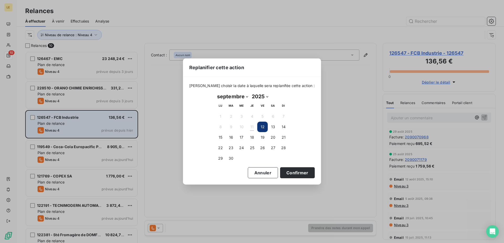
select select "2029"
click option "2029" at bounding box center [0, 0] width 0 height 0
click at [282, 172] on button "Confirmer" at bounding box center [297, 173] width 35 height 11
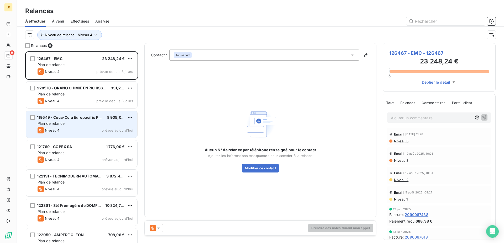
click at [101, 128] on div "Niveau 4 prévue aujourd’hui" at bounding box center [86, 130] width 96 height 6
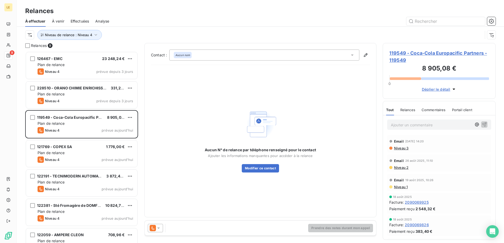
click at [160, 223] on div "Prendre des notes durant mon appel" at bounding box center [261, 228] width 232 height 15
click at [155, 230] on icon at bounding box center [153, 228] width 6 height 6
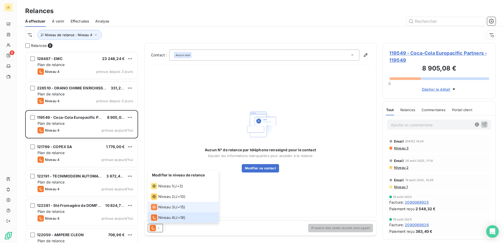
click at [163, 209] on span "Niveau 3" at bounding box center [166, 207] width 16 height 5
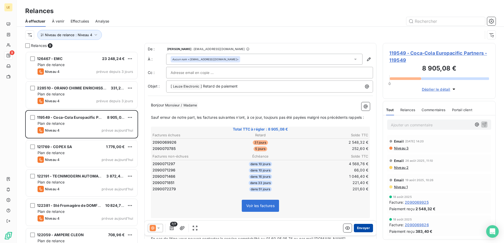
click at [360, 227] on button "Envoyer" at bounding box center [363, 228] width 19 height 8
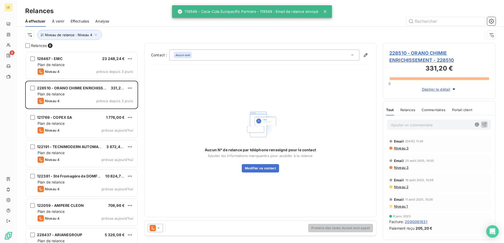
click at [150, 224] on div at bounding box center [155, 228] width 15 height 8
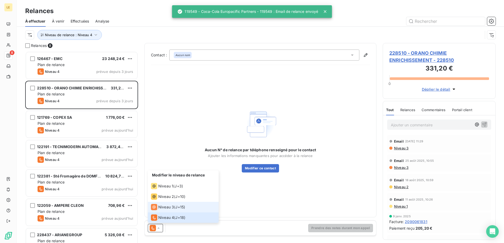
click at [157, 204] on span at bounding box center [154, 207] width 6 height 6
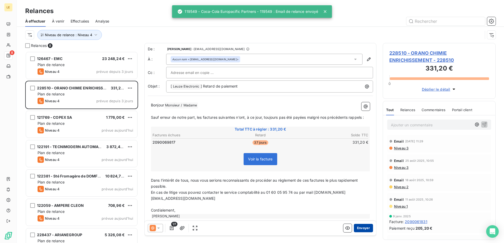
click at [363, 230] on button "Envoyer" at bounding box center [363, 228] width 19 height 8
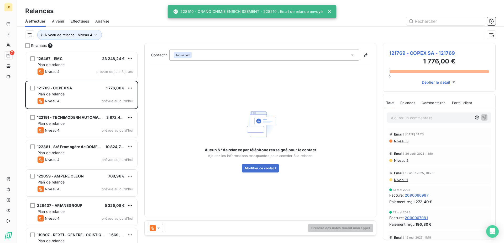
click at [158, 232] on div at bounding box center [155, 228] width 15 height 8
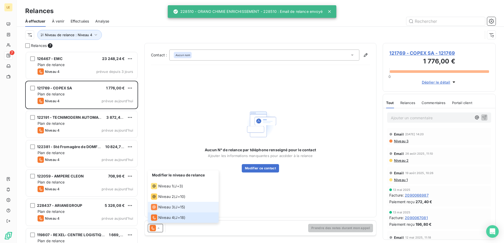
click at [164, 204] on li "Niveau 3 ( J+15 )" at bounding box center [183, 207] width 71 height 11
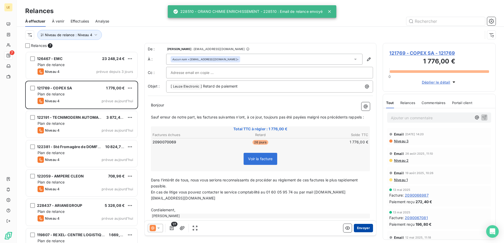
click at [356, 228] on button "Envoyer" at bounding box center [363, 228] width 19 height 8
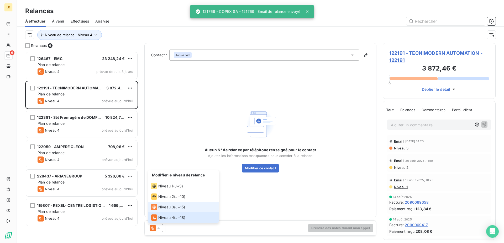
click at [164, 206] on span "Niveau 3" at bounding box center [166, 207] width 16 height 5
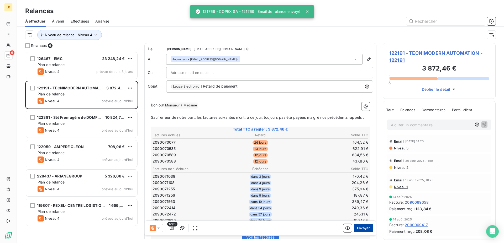
click at [356, 230] on button "Envoyer" at bounding box center [363, 228] width 19 height 8
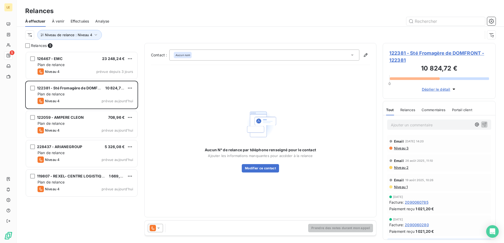
click at [151, 227] on icon at bounding box center [153, 228] width 6 height 6
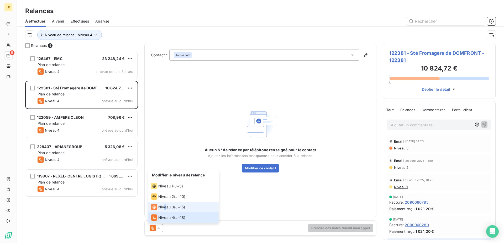
click at [165, 211] on li "Niveau 3 ( J+15 )" at bounding box center [183, 207] width 71 height 11
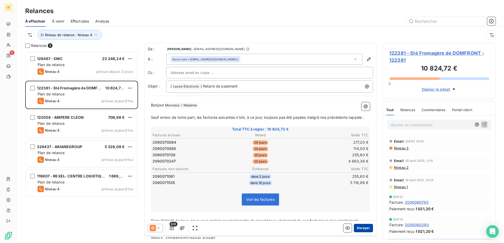
click at [354, 229] on button "Envoyer" at bounding box center [363, 228] width 19 height 8
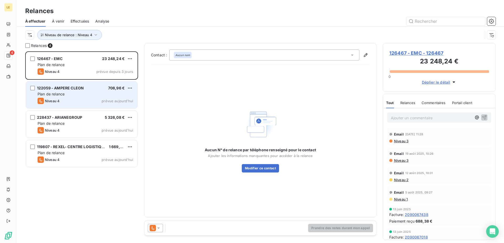
click at [92, 94] on div "Plan de relance" at bounding box center [86, 94] width 96 height 5
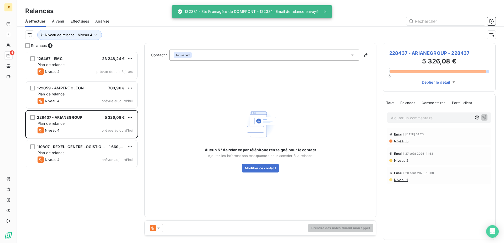
click at [153, 226] on icon at bounding box center [153, 228] width 6 height 6
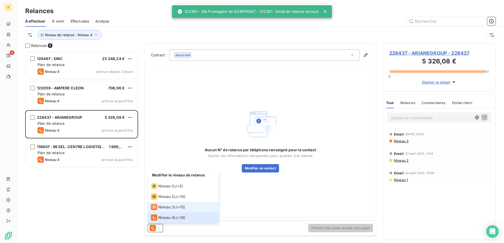
click at [167, 205] on span "Niveau 3" at bounding box center [166, 207] width 16 height 5
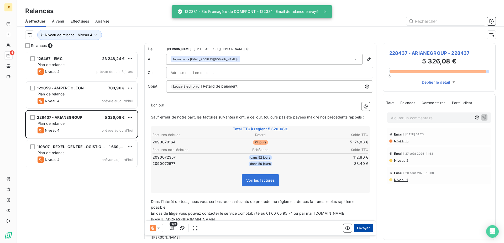
click at [365, 227] on button "Envoyer" at bounding box center [363, 228] width 19 height 8
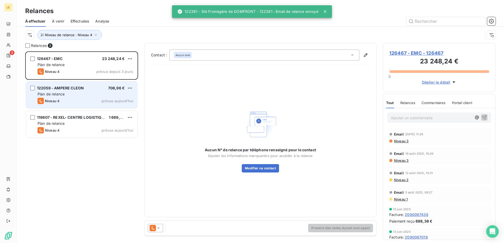
click at [102, 90] on div "122059 - AMPERE [PERSON_NAME] 708,96 €" at bounding box center [86, 88] width 96 height 5
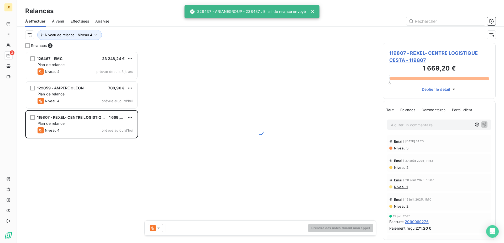
click at [153, 233] on div "Prendre des notes durant mon appel" at bounding box center [261, 228] width 232 height 15
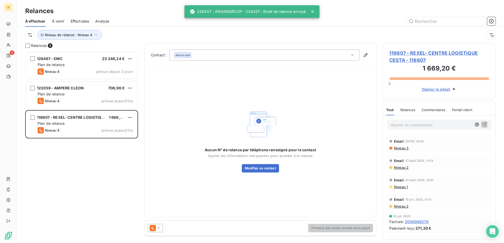
click at [158, 228] on icon at bounding box center [158, 228] width 3 height 1
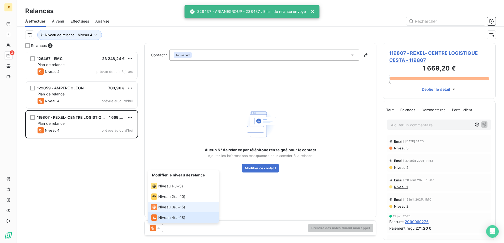
click at [167, 207] on span "Niveau 3" at bounding box center [166, 207] width 16 height 5
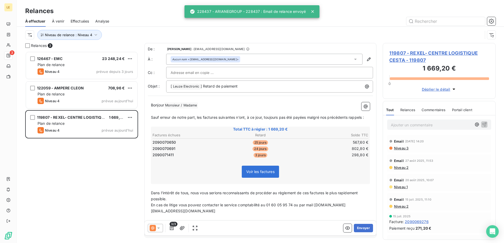
click at [358, 233] on div "3/3 Envoyer" at bounding box center [261, 228] width 232 height 15
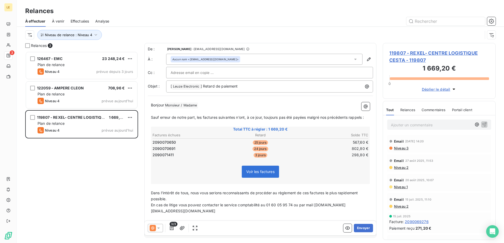
click at [156, 231] on div at bounding box center [155, 228] width 15 height 8
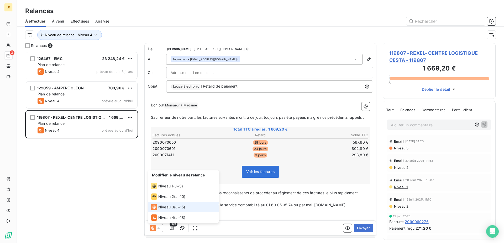
click at [168, 209] on span "Niveau 3" at bounding box center [166, 207] width 16 height 5
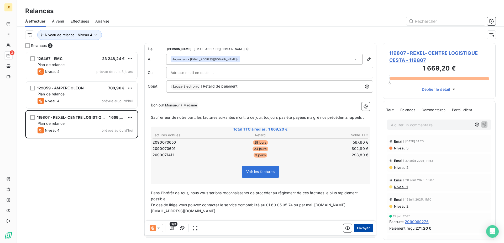
click at [354, 230] on button "Envoyer" at bounding box center [363, 228] width 19 height 8
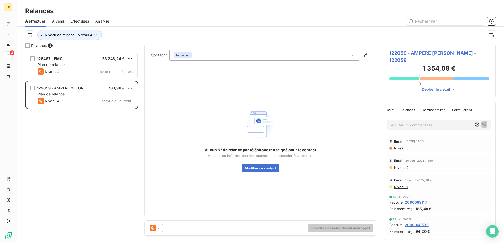
click at [159, 232] on div at bounding box center [155, 228] width 15 height 8
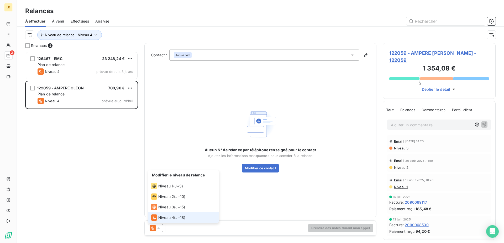
click at [156, 228] on icon at bounding box center [158, 228] width 5 height 5
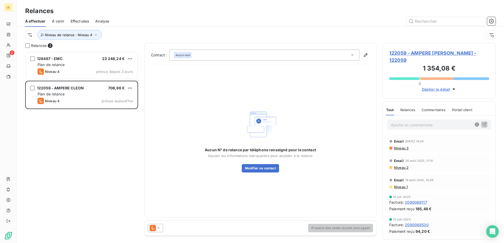
click at [156, 228] on icon at bounding box center [158, 228] width 5 height 5
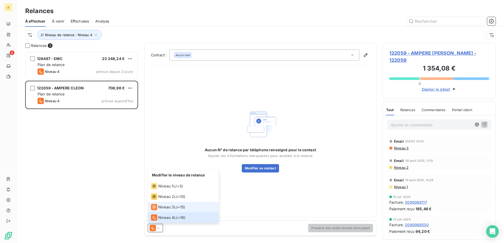
click at [162, 209] on span "Niveau 3" at bounding box center [166, 207] width 16 height 5
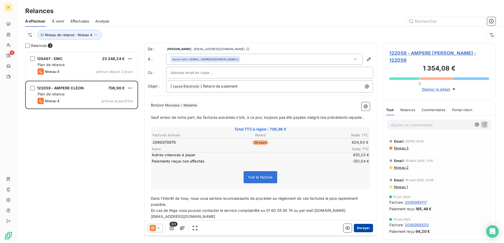
click at [363, 230] on button "Envoyer" at bounding box center [363, 228] width 19 height 8
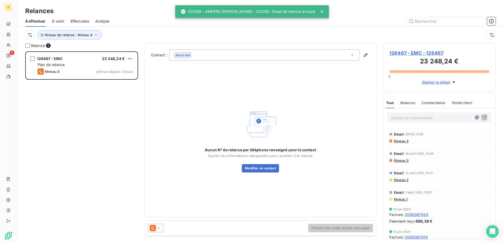
click at [155, 230] on icon at bounding box center [153, 228] width 6 height 6
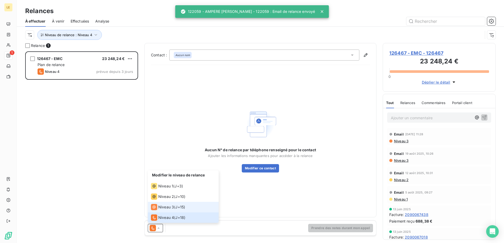
click at [161, 203] on li "Niveau 3 ( J+15 )" at bounding box center [183, 207] width 71 height 11
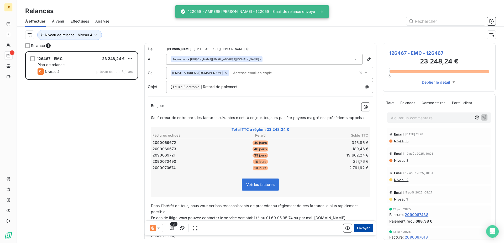
click at [361, 229] on button "Envoyer" at bounding box center [363, 228] width 19 height 8
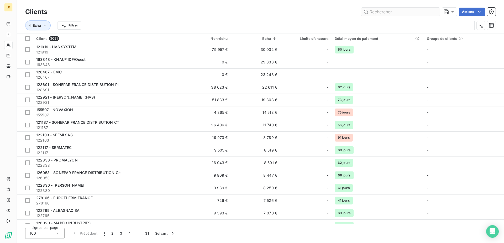
click at [382, 11] on input "text" at bounding box center [400, 12] width 79 height 8
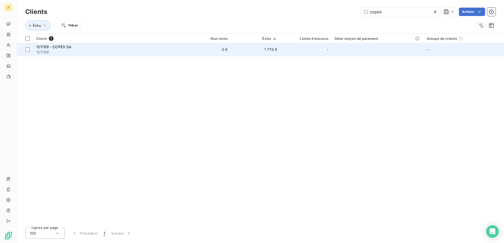
type input "copex"
click at [141, 49] on div "121769 - COPEX SA" at bounding box center [107, 46] width 142 height 5
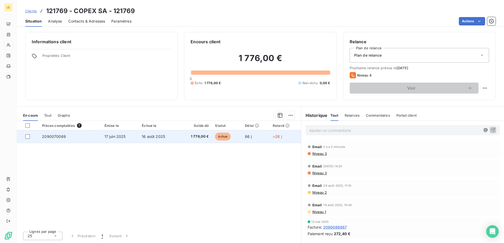
click at [262, 139] on td "86 j" at bounding box center [256, 137] width 28 height 13
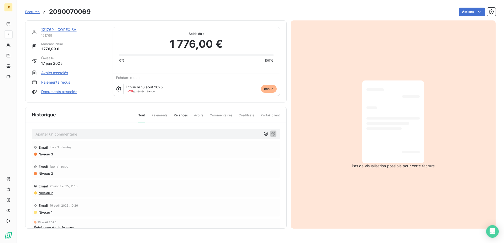
click at [181, 140] on div "Ajouter un commentaire ﻿ Email il y a 3 minutes Niveau 3 Email 4 sept. 2025, 14…" at bounding box center [155, 184] width 261 height 122
click at [484, 11] on div "Actions" at bounding box center [296, 12] width 399 height 8
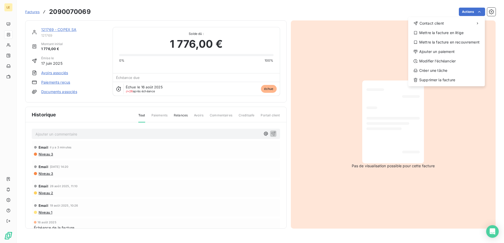
click at [479, 12] on html "LE Factures 2090070069 Actions Contact client Mettre la facture en litige Mettr…" at bounding box center [252, 121] width 504 height 243
click at [453, 51] on div "Ajouter un paiement" at bounding box center [446, 52] width 72 height 8
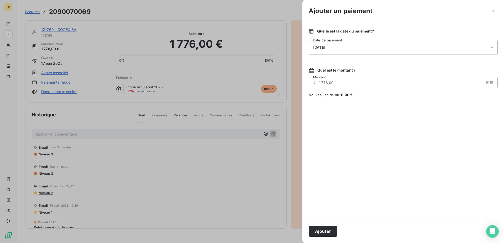
click at [335, 52] on div "11/09/2025" at bounding box center [403, 47] width 189 height 15
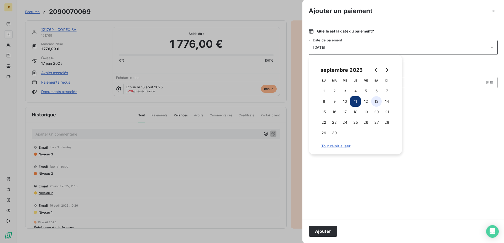
click at [378, 99] on button "13" at bounding box center [376, 101] width 11 height 11
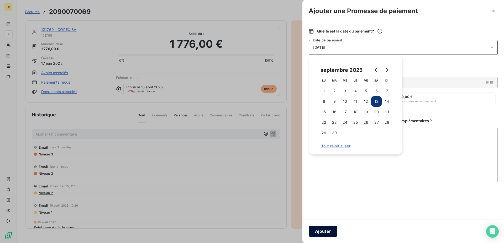
click at [320, 231] on button "Ajouter" at bounding box center [323, 231] width 29 height 11
